Goal: Information Seeking & Learning: Learn about a topic

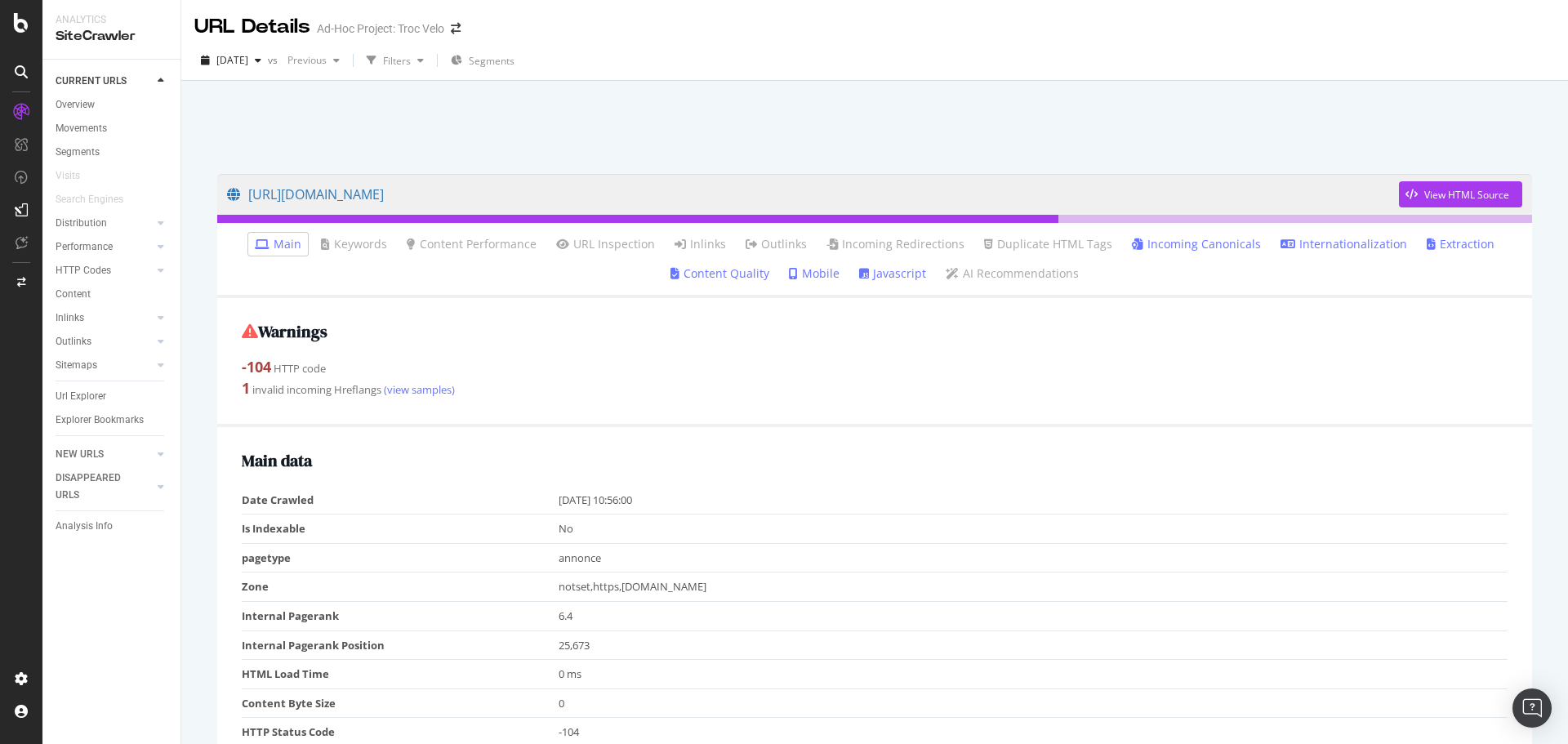
drag, startPoint x: 1235, startPoint y: 110, endPoint x: 1314, endPoint y: 9, distance: 128.2
click at [1235, 97] on div at bounding box center [874, 123] width 1348 height 70
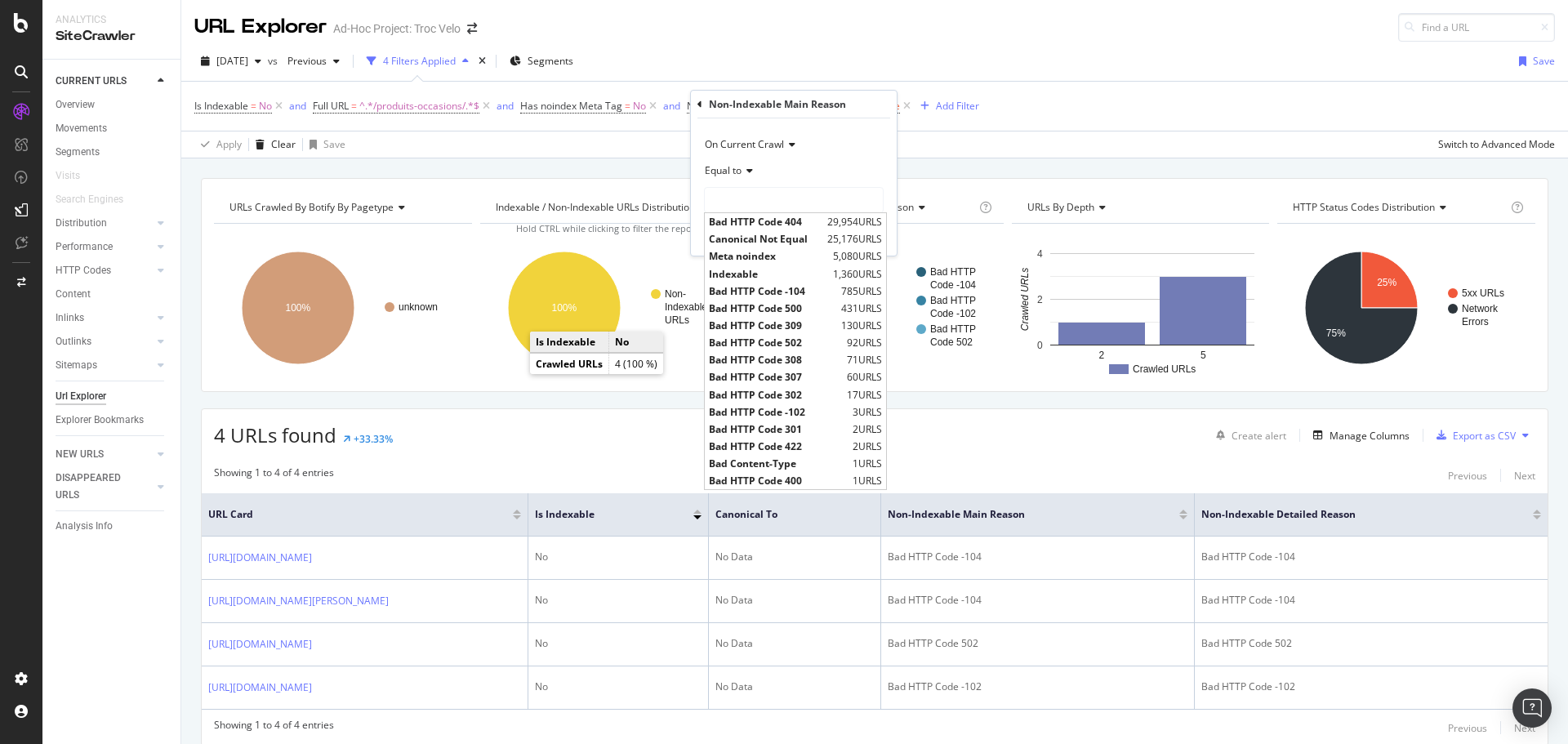
click at [996, 29] on div "URL Explorer Ad-Hoc Project: Troc Velo" at bounding box center [874, 21] width 1387 height 42
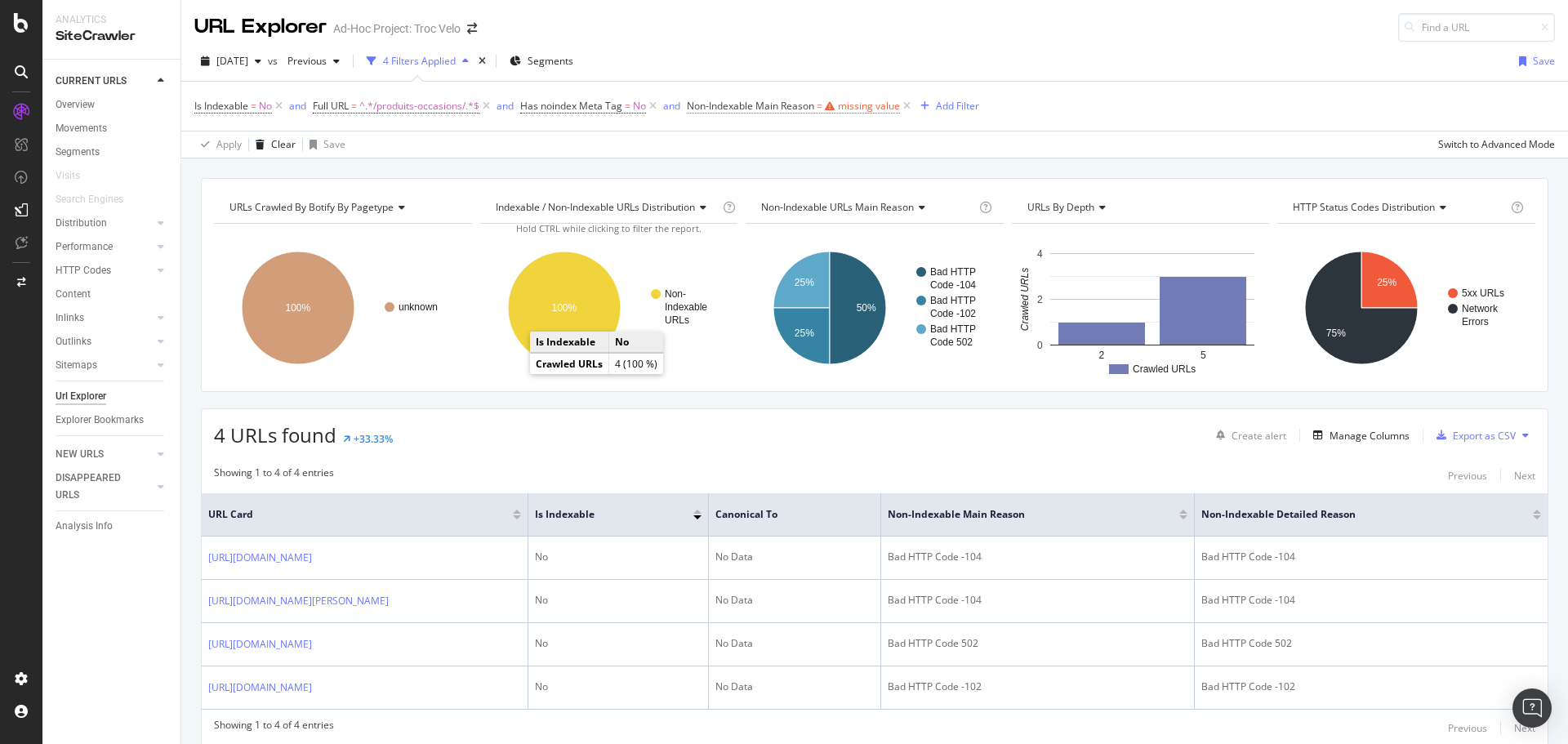
click at [827, 102] on span "Non-Indexable Main Reason = missing value" at bounding box center [794, 107] width 213 height 15
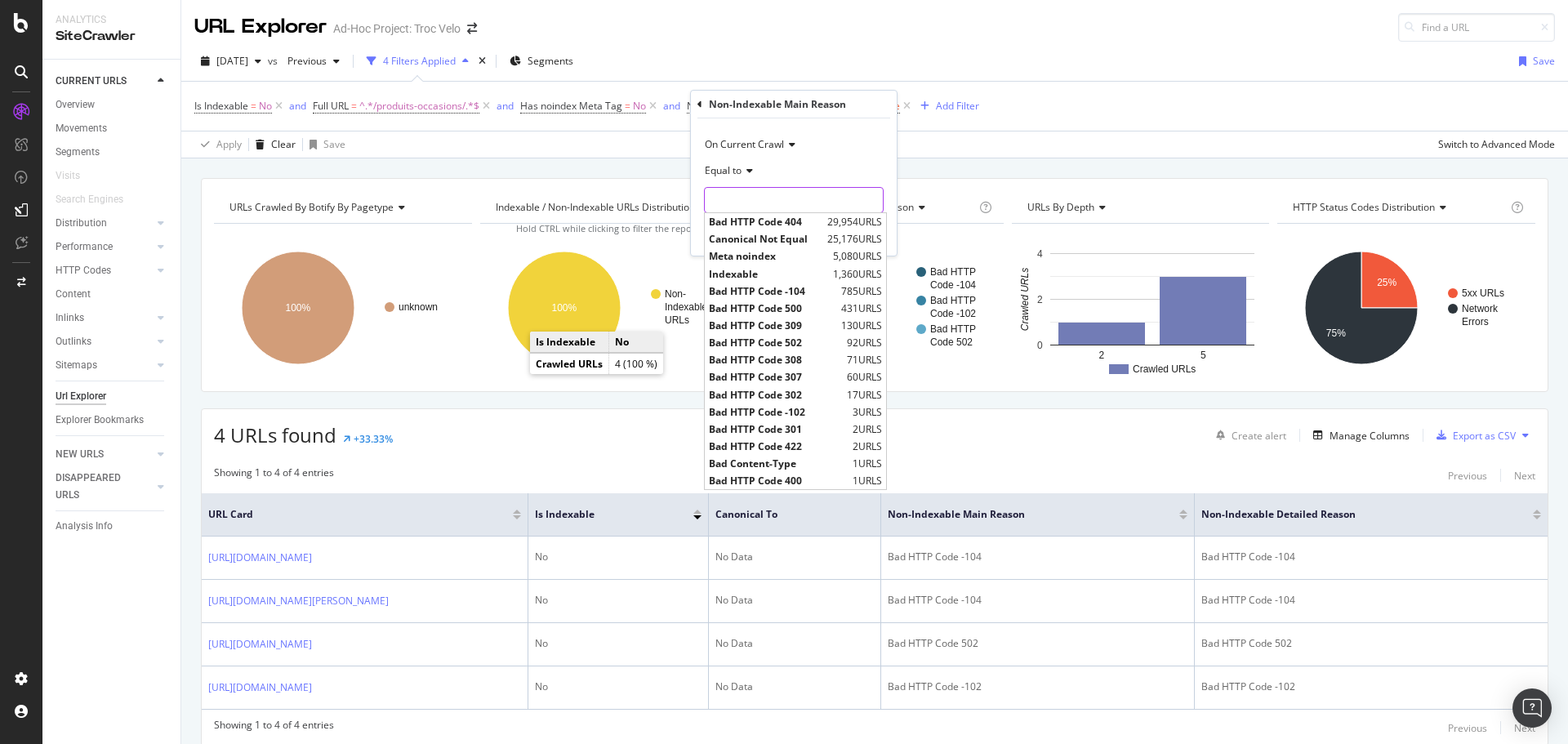
click at [747, 197] on input "text" at bounding box center [794, 200] width 178 height 26
click at [755, 241] on span "Canonical Not Equal" at bounding box center [766, 238] width 114 height 14
type input "Canonical Not Equal"
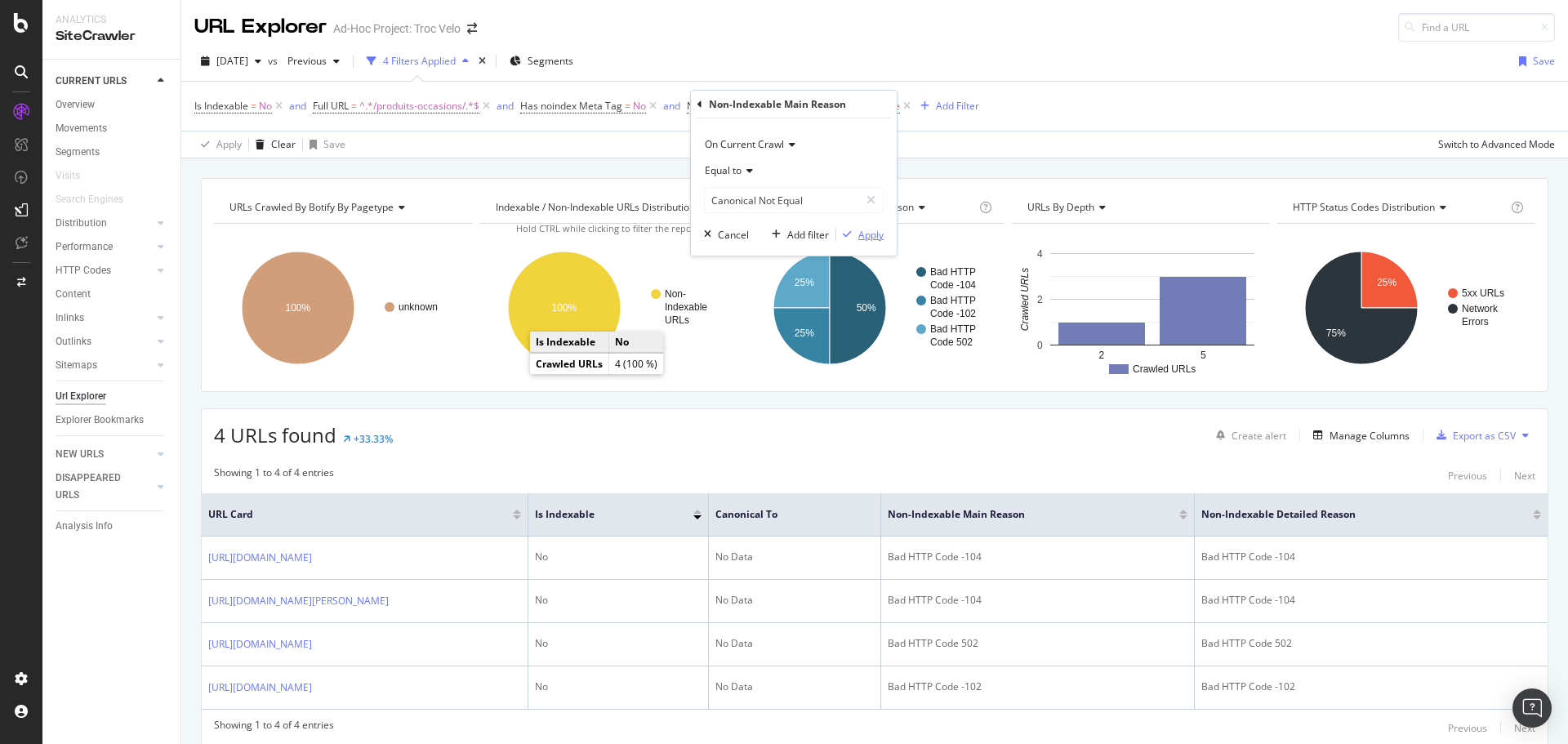
click at [850, 231] on icon "button" at bounding box center [847, 234] width 9 height 10
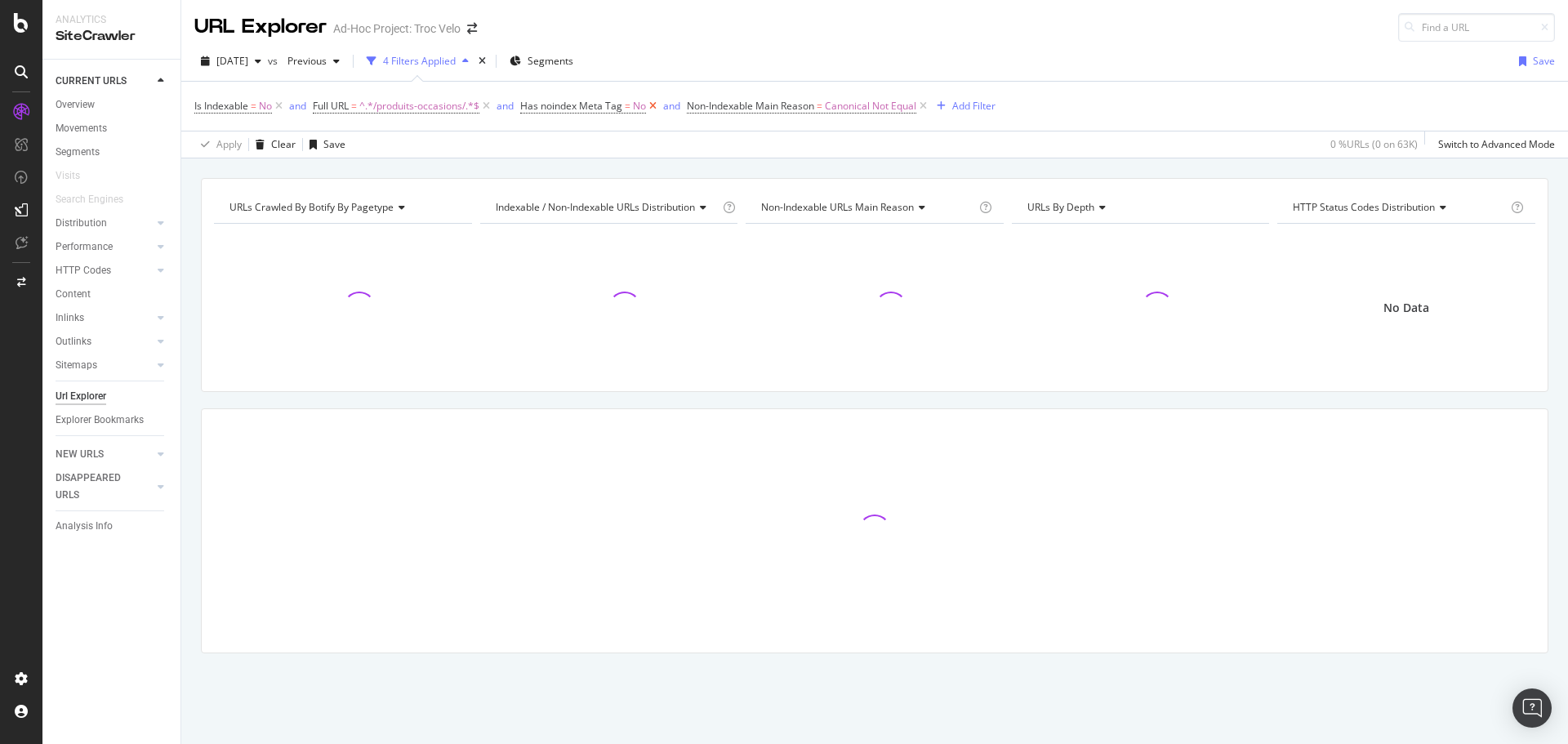
click at [655, 105] on icon at bounding box center [653, 106] width 14 height 16
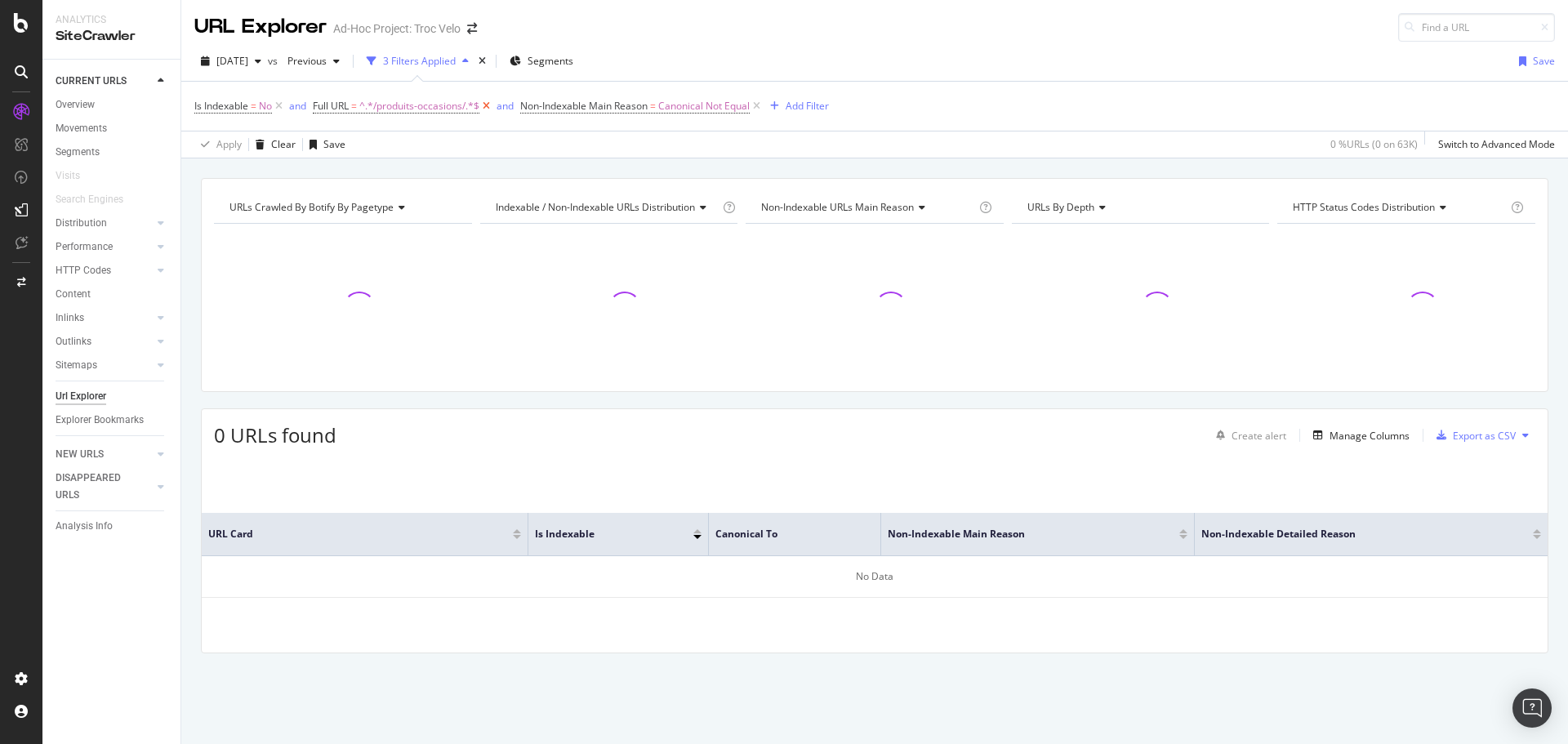
click at [487, 104] on icon at bounding box center [486, 106] width 14 height 16
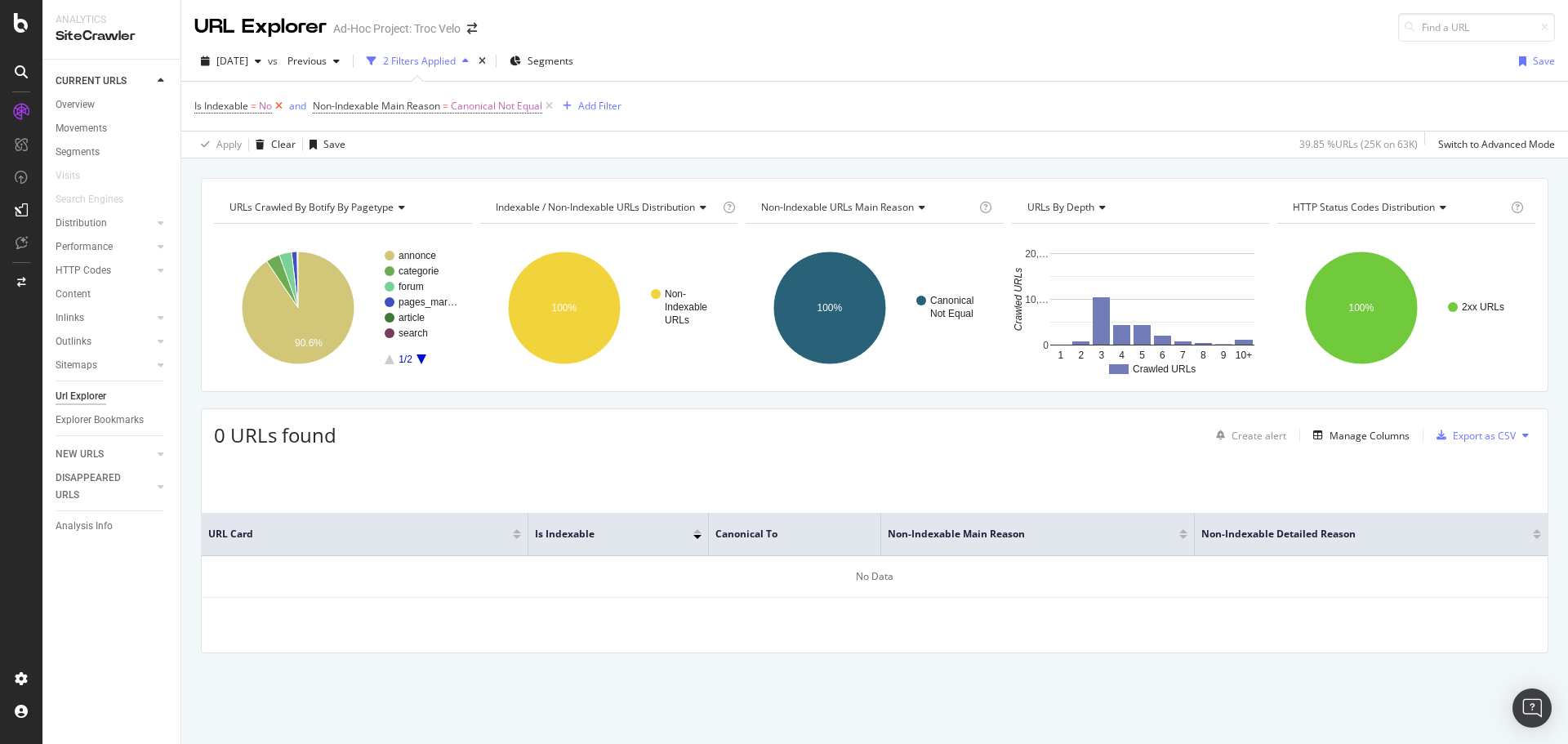
click at [280, 106] on icon at bounding box center [279, 106] width 14 height 16
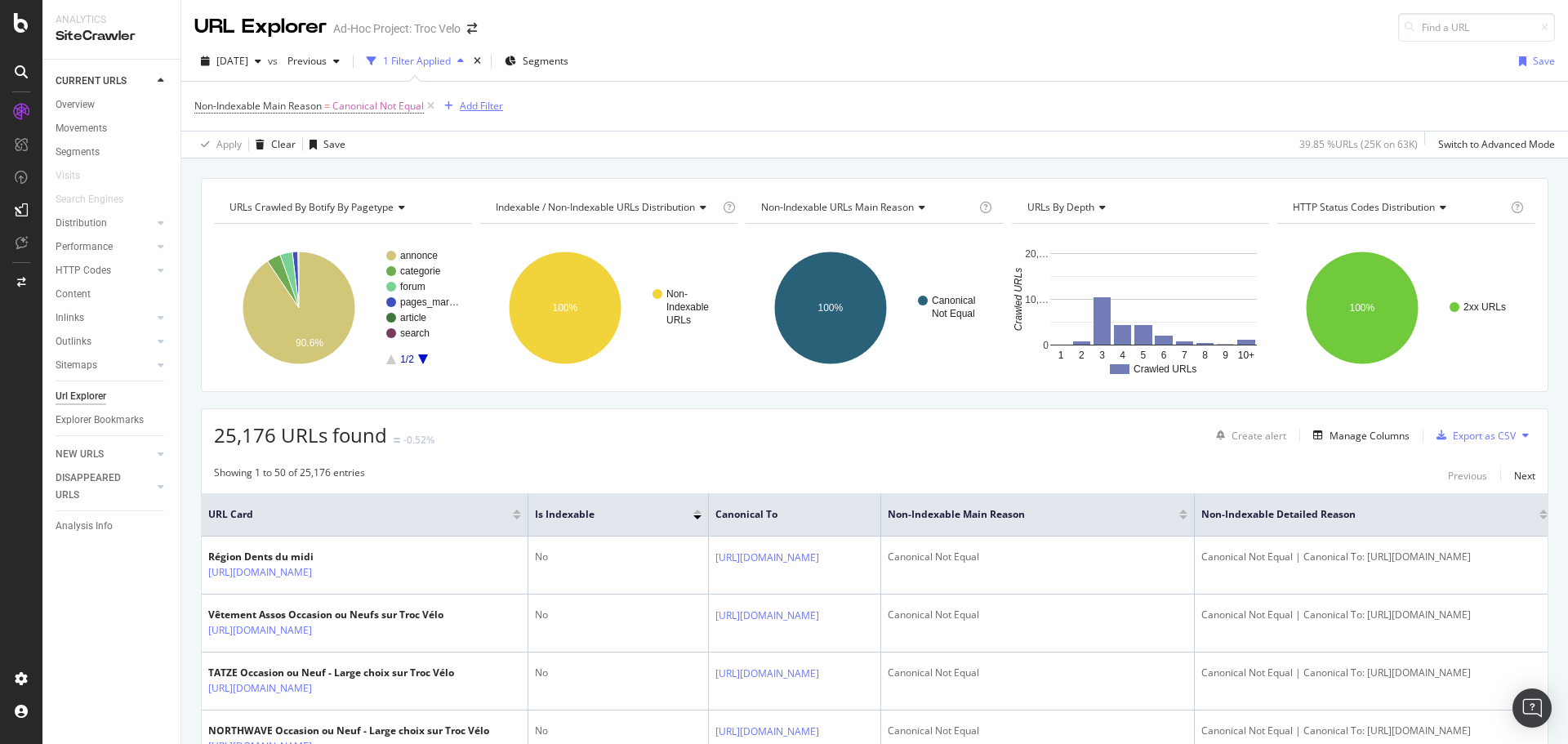
click at [496, 106] on div "Add Filter" at bounding box center [482, 106] width 44 height 14
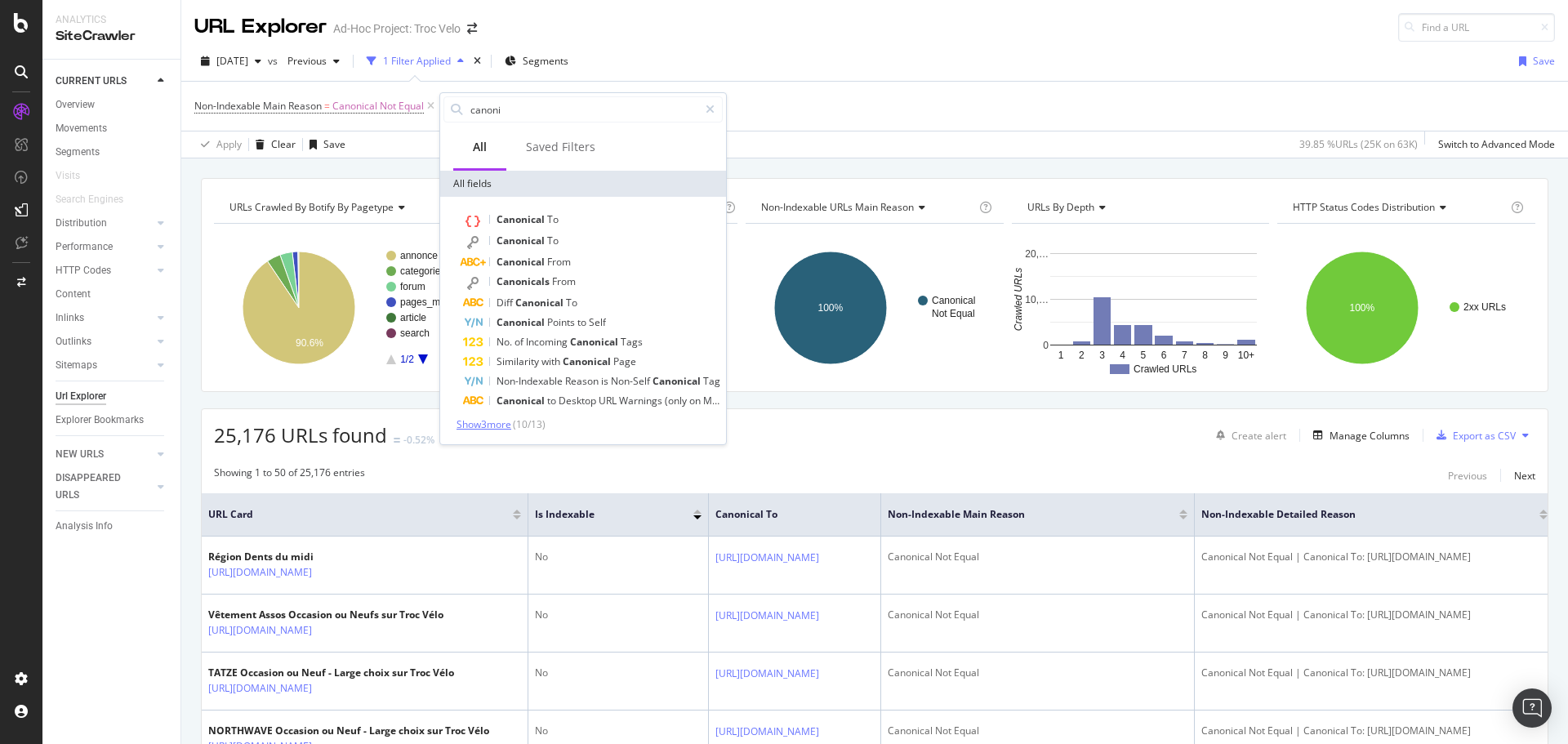
type input "canoni"
click at [505, 425] on span "Show 3 more" at bounding box center [484, 424] width 55 height 14
click at [495, 152] on div "All" at bounding box center [480, 148] width 53 height 45
click at [596, 110] on input "canoni" at bounding box center [583, 109] width 229 height 24
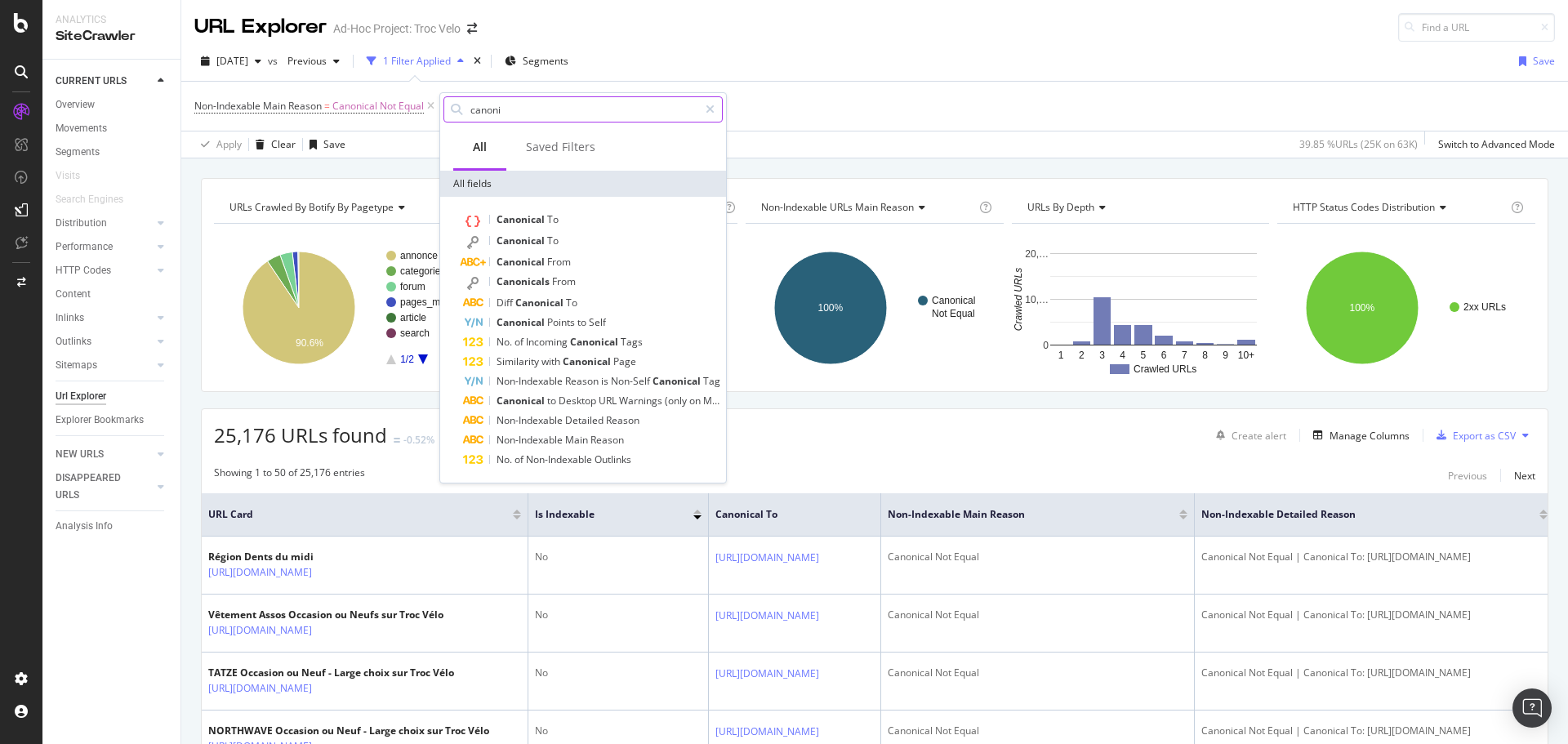
click at [621, 108] on input "canoni" at bounding box center [583, 109] width 229 height 24
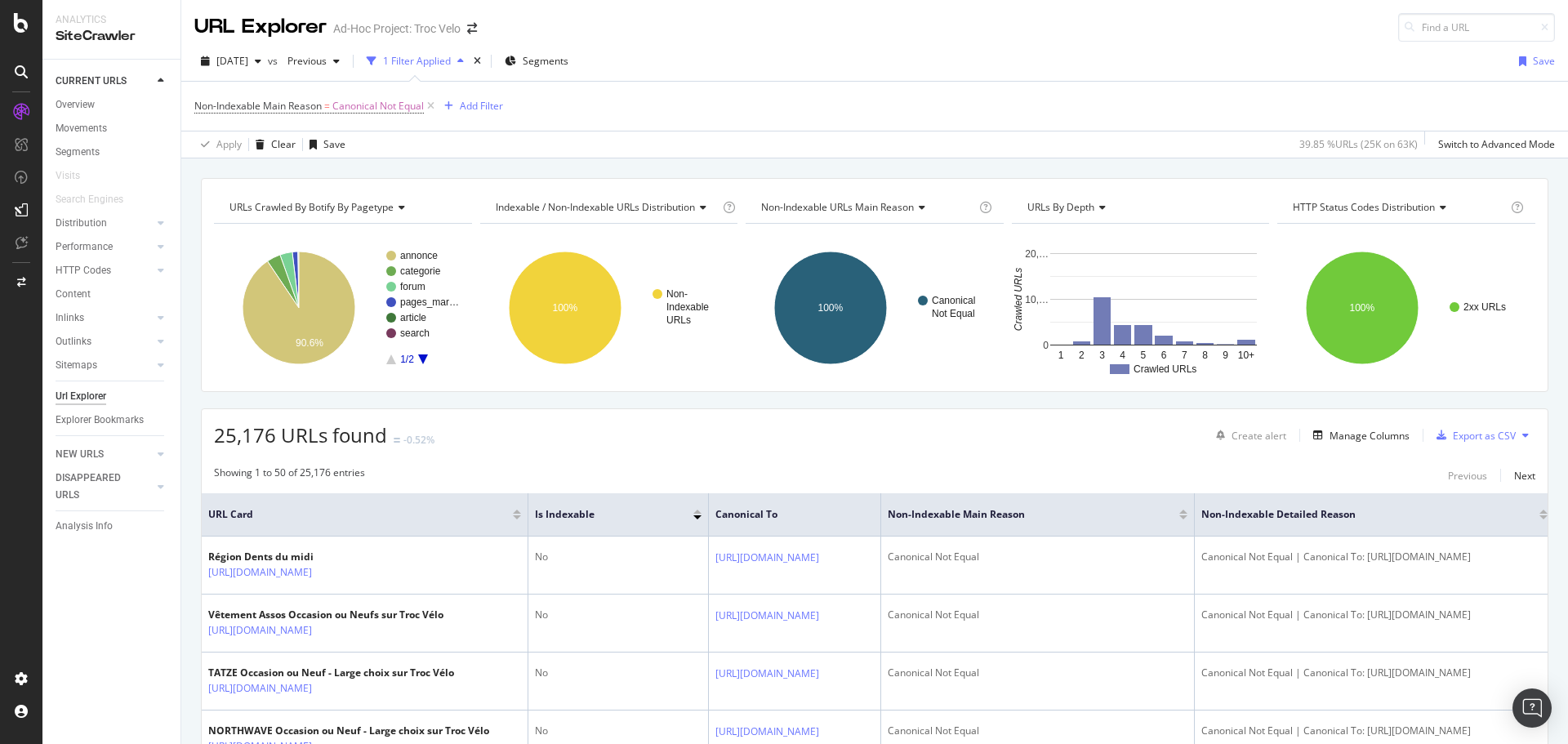
click at [884, 108] on div "Non-Indexable Main Reason = Canonical Not Equal Add Filter" at bounding box center [874, 106] width 1361 height 49
click at [466, 102] on div "Add Filter" at bounding box center [482, 106] width 44 height 14
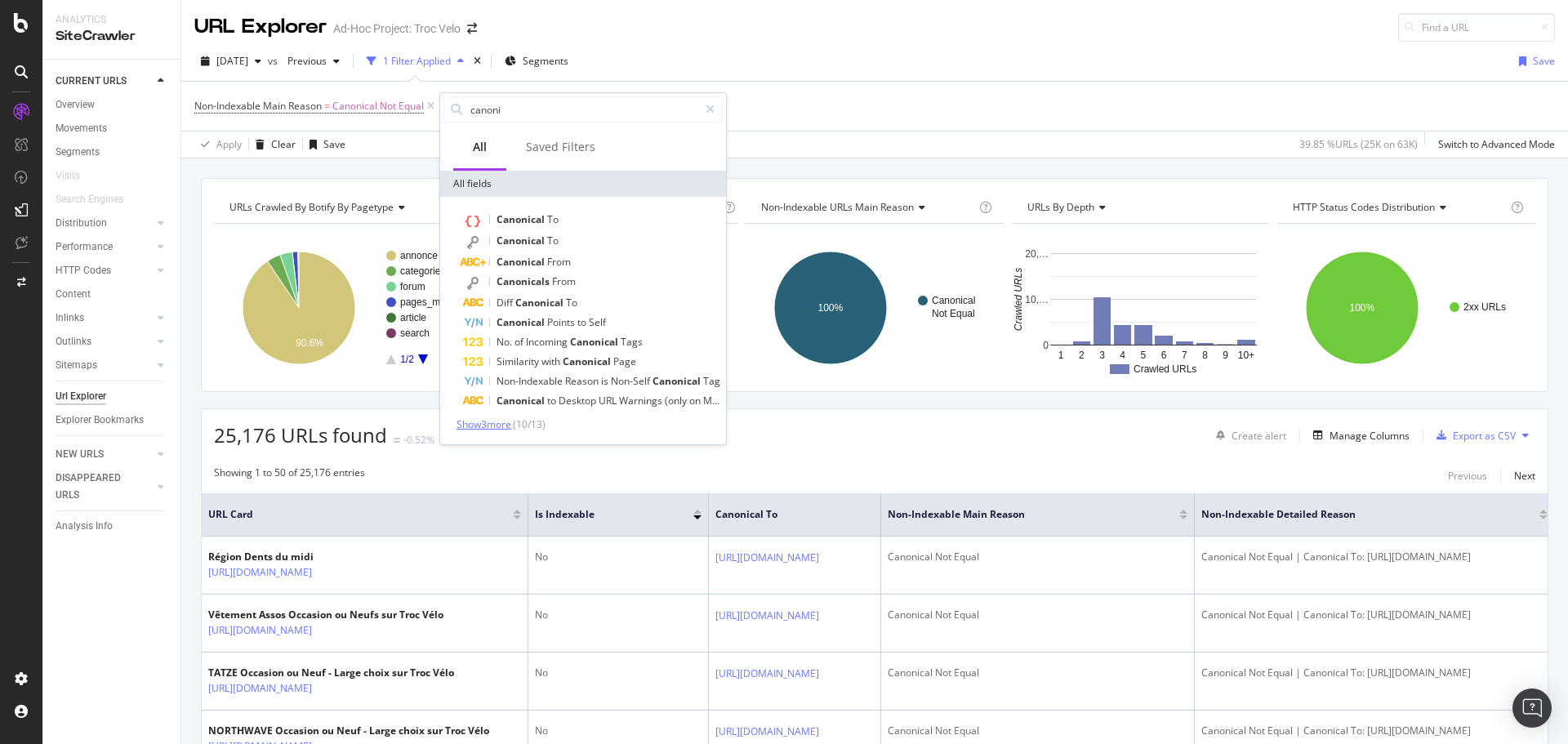
click at [492, 419] on span "Show 3 more" at bounding box center [484, 424] width 55 height 14
click at [898, 75] on div "[DATE] vs Previous 1 Filter Applied Segments Save" at bounding box center [874, 64] width 1387 height 33
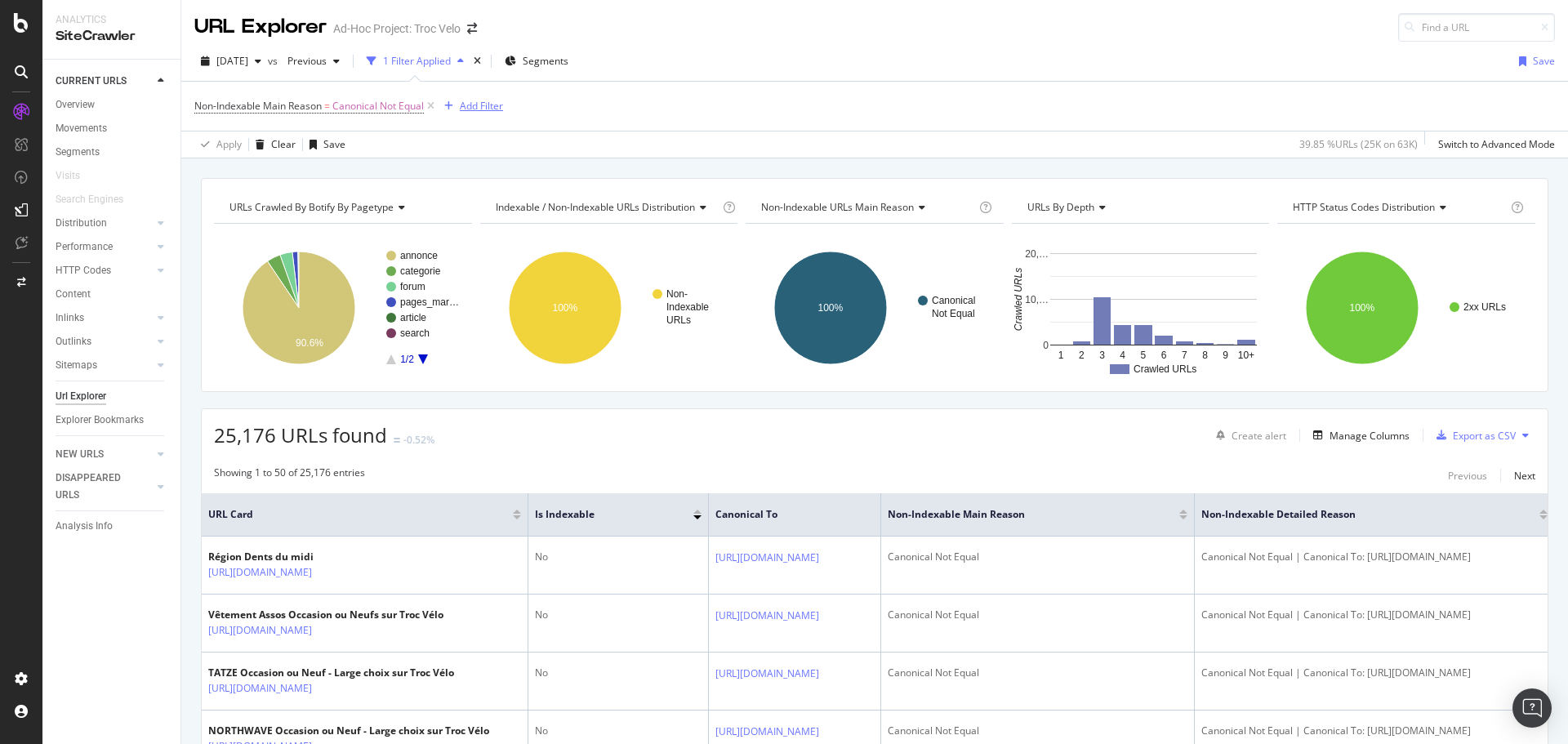
click at [501, 108] on div "Add Filter" at bounding box center [482, 106] width 44 height 14
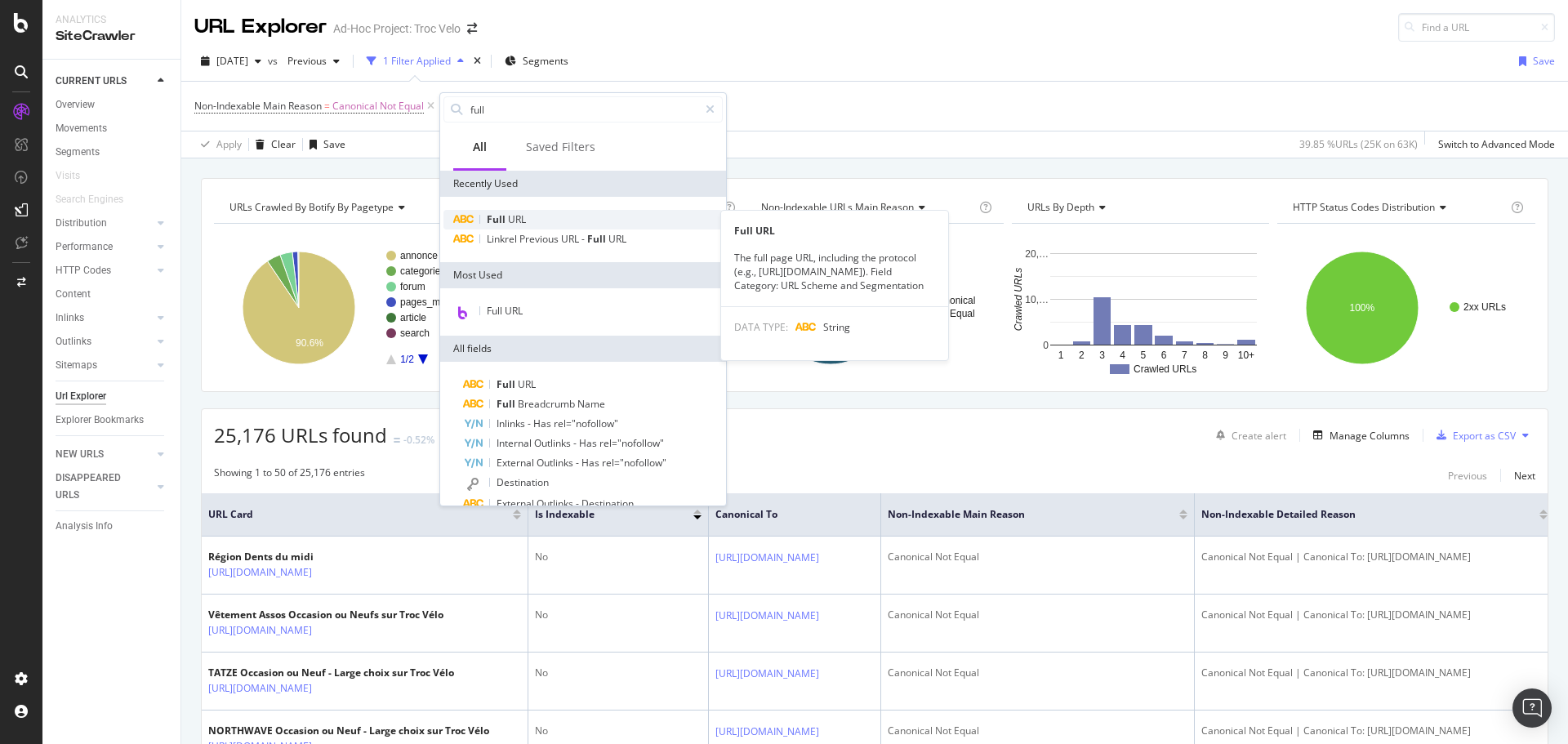
type input "full"
click at [543, 216] on div "Full URL" at bounding box center [583, 219] width 280 height 19
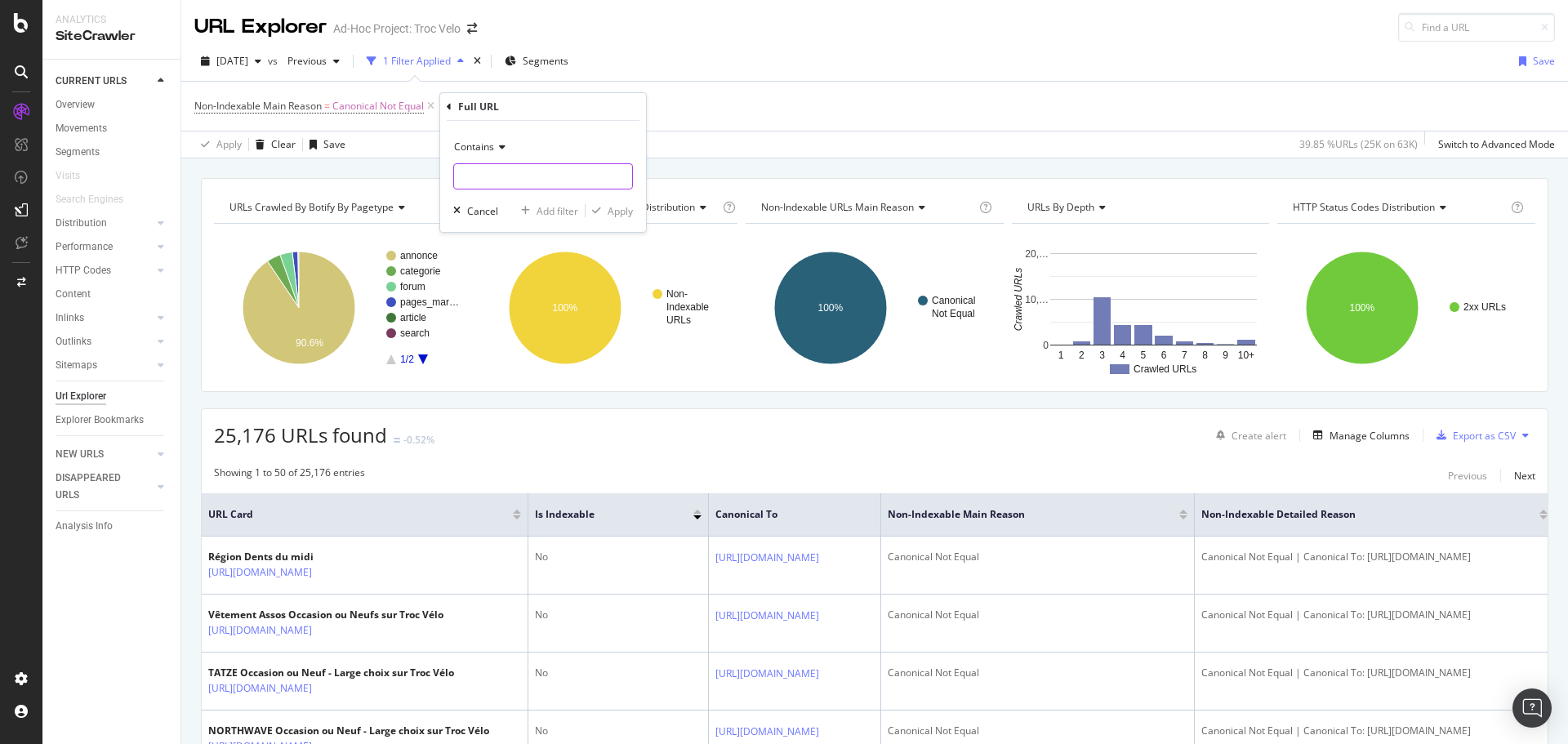
click at [547, 171] on input "text" at bounding box center [543, 176] width 178 height 26
type input "?p"
click at [480, 141] on span "Contains" at bounding box center [475, 146] width 40 height 14
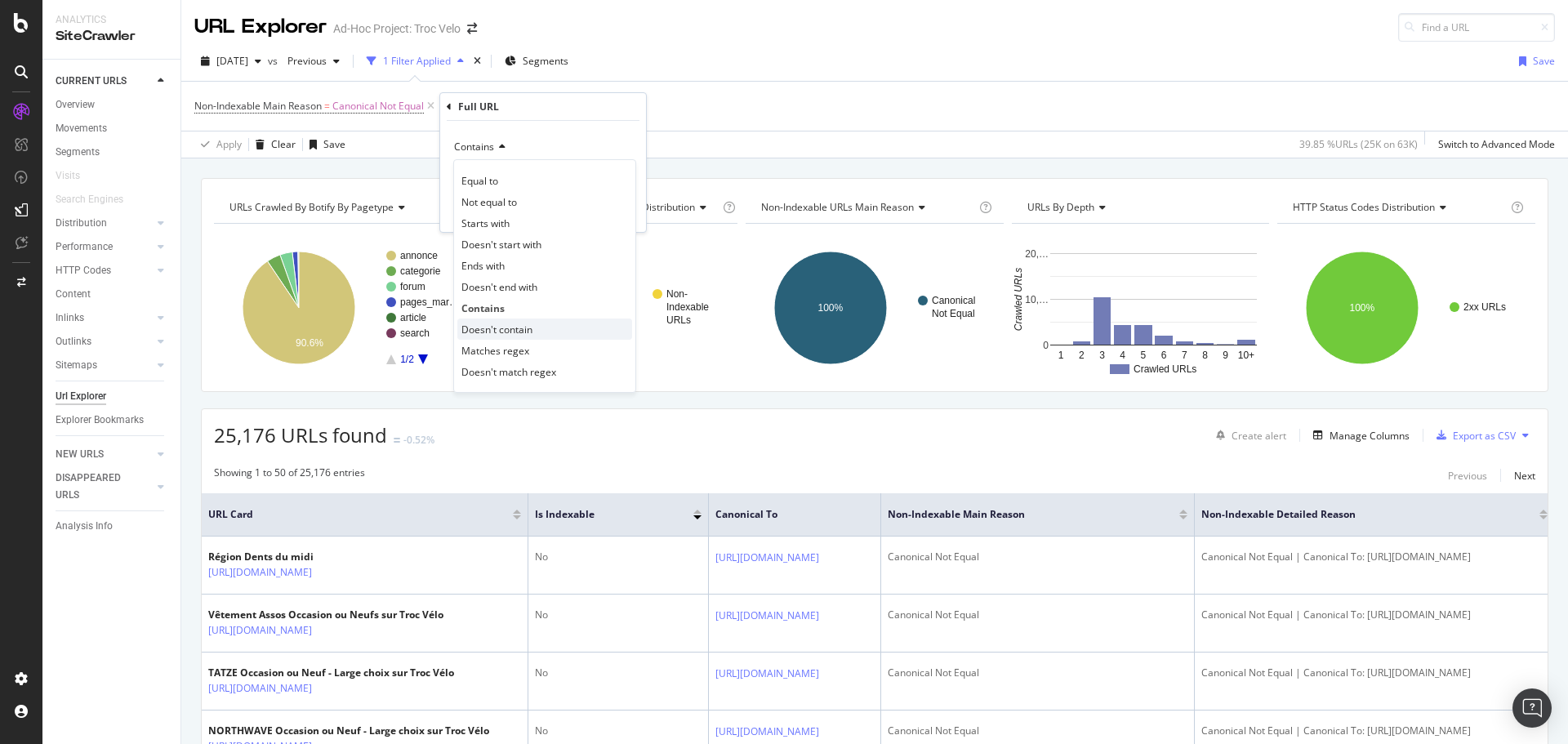
click at [518, 329] on span "Doesn't contain" at bounding box center [497, 329] width 71 height 14
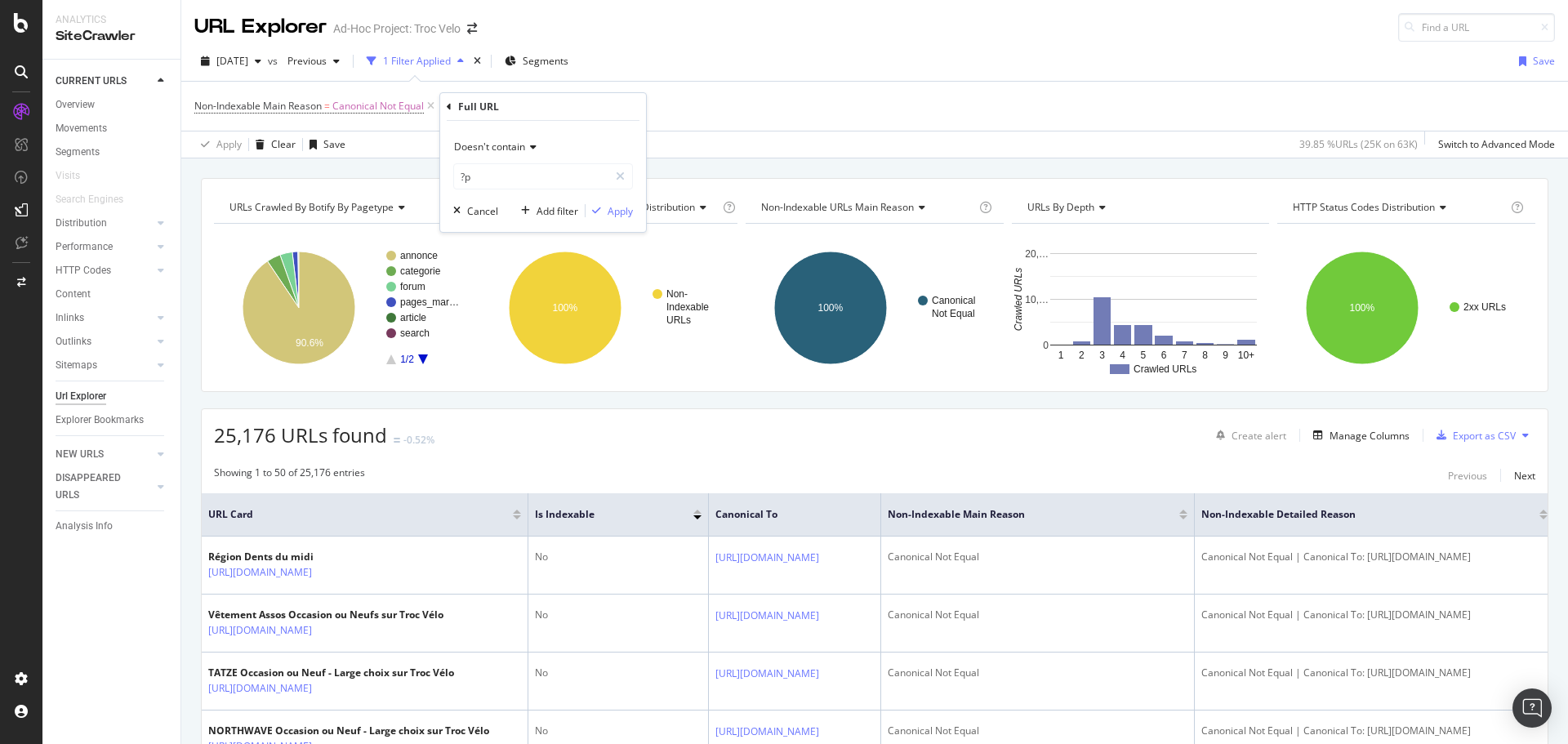
click at [523, 191] on div "Doesn't contain ?p Cancel Add filter Apply" at bounding box center [543, 176] width 206 height 111
click at [538, 181] on input "?p" at bounding box center [532, 176] width 155 height 26
type input "?"
click at [611, 216] on div "Apply" at bounding box center [621, 211] width 25 height 14
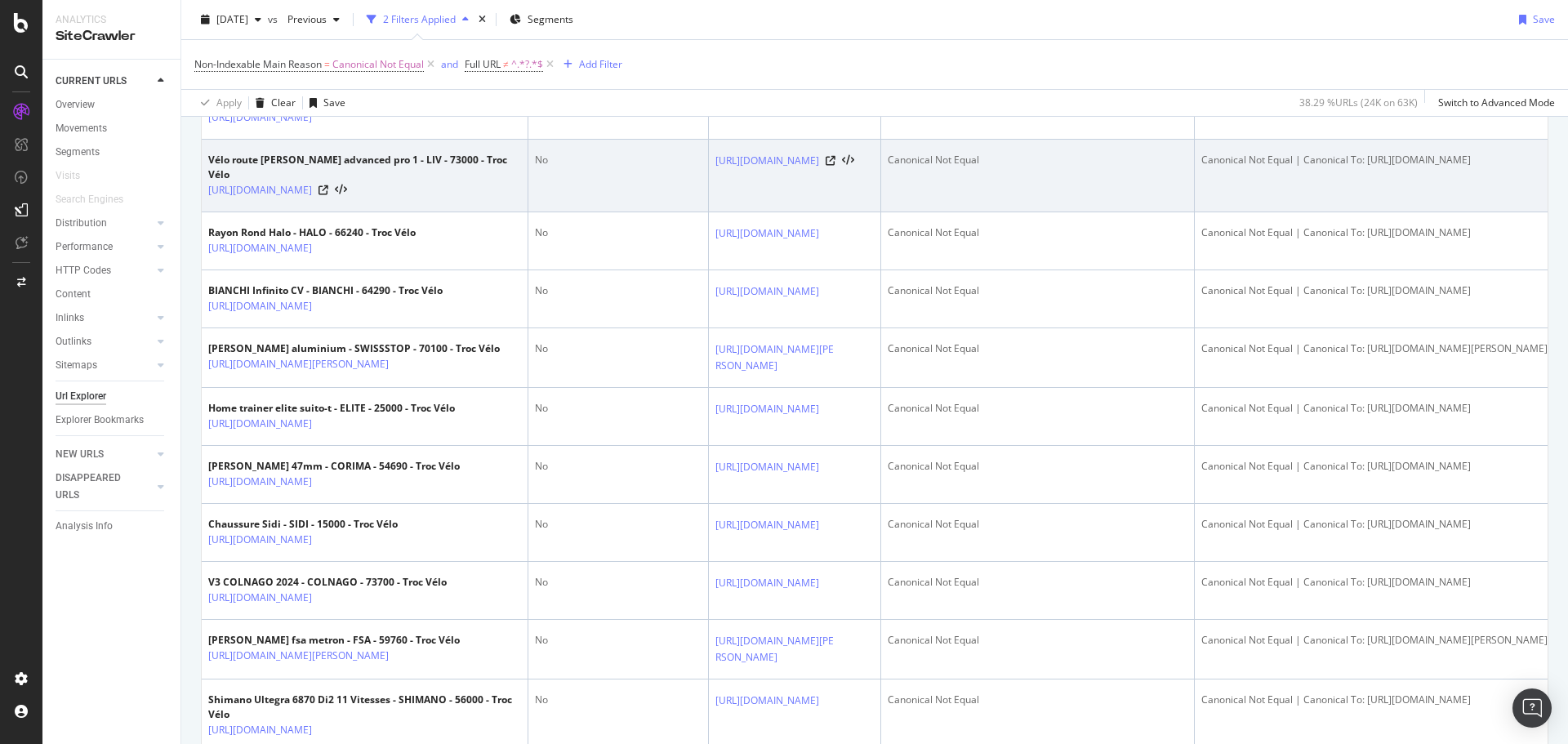
scroll to position [1878, 0]
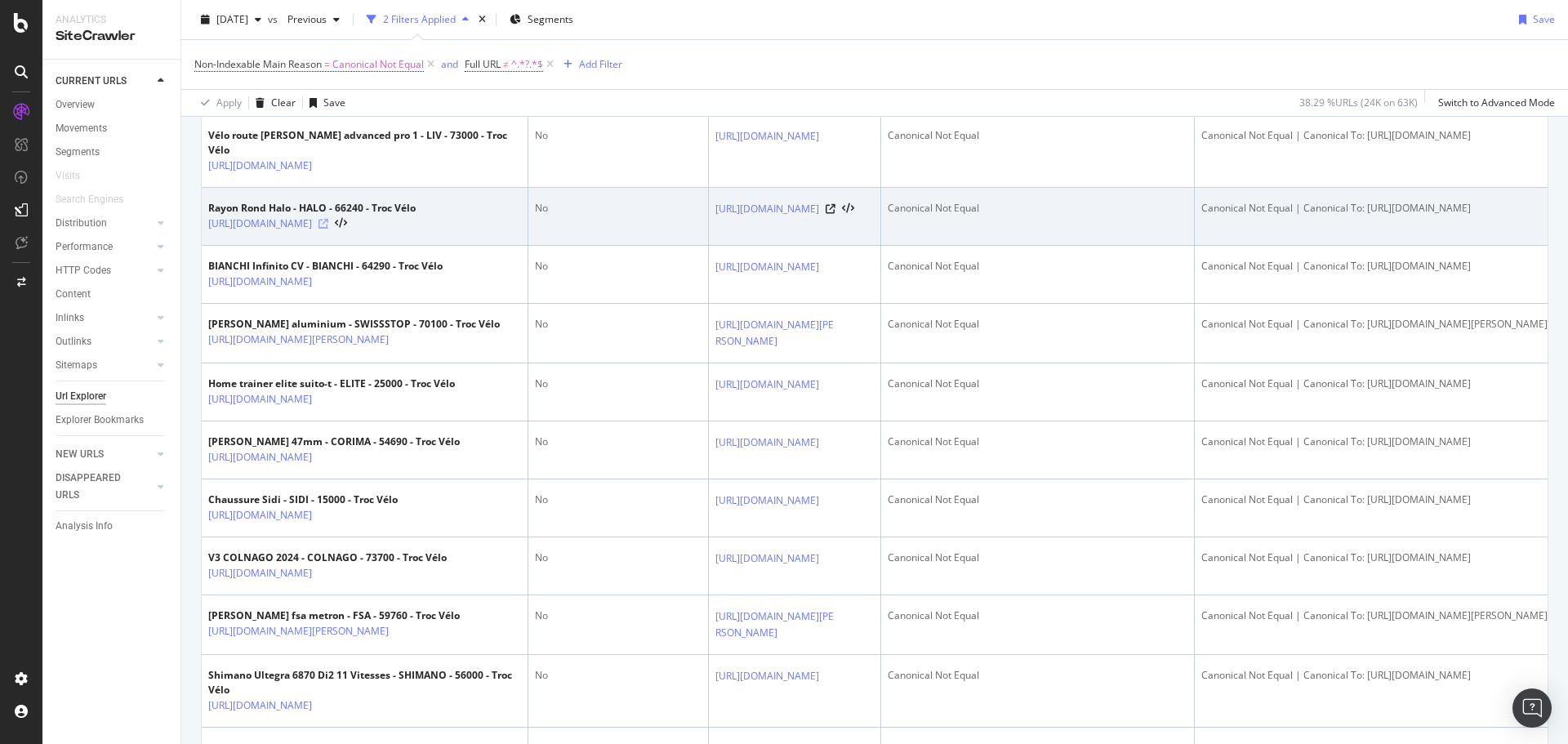
click at [328, 228] on icon at bounding box center [323, 224] width 10 height 10
